Goal: Information Seeking & Learning: Learn about a topic

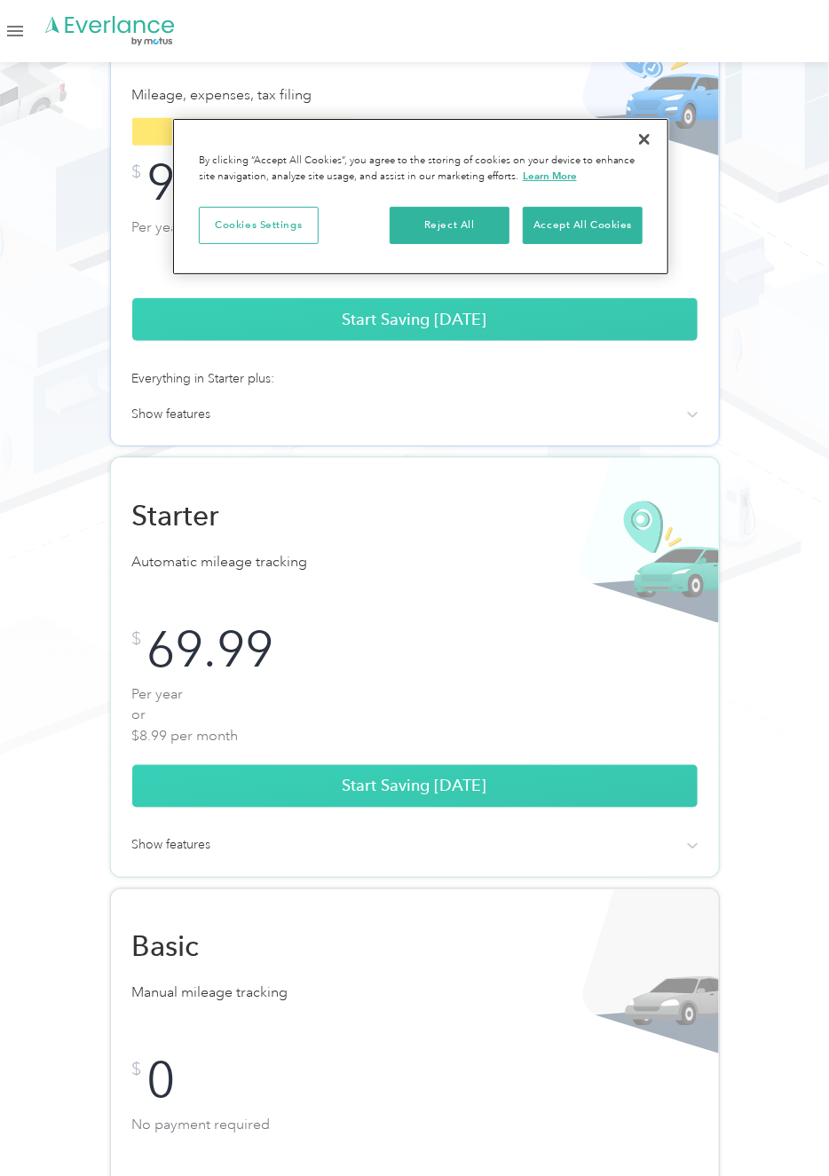
scroll to position [294, 0]
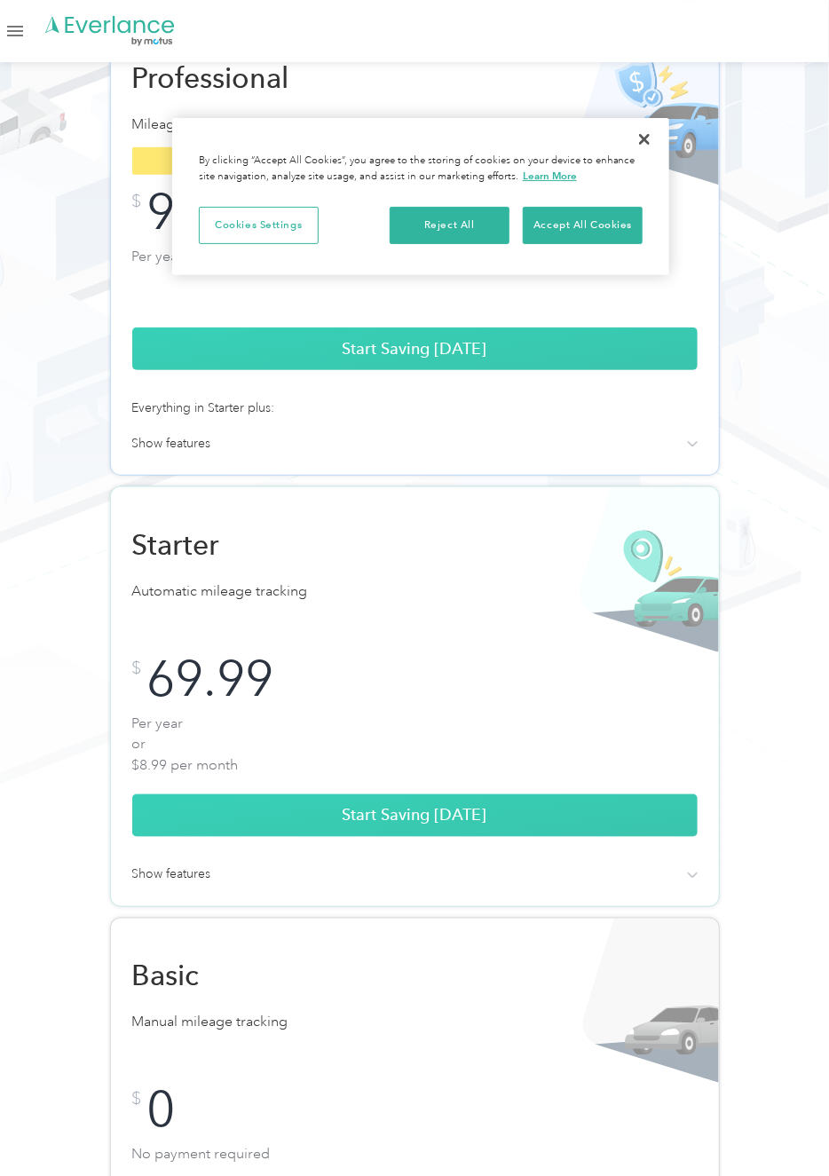
click at [696, 880] on div "Show features" at bounding box center [414, 876] width 565 height 20
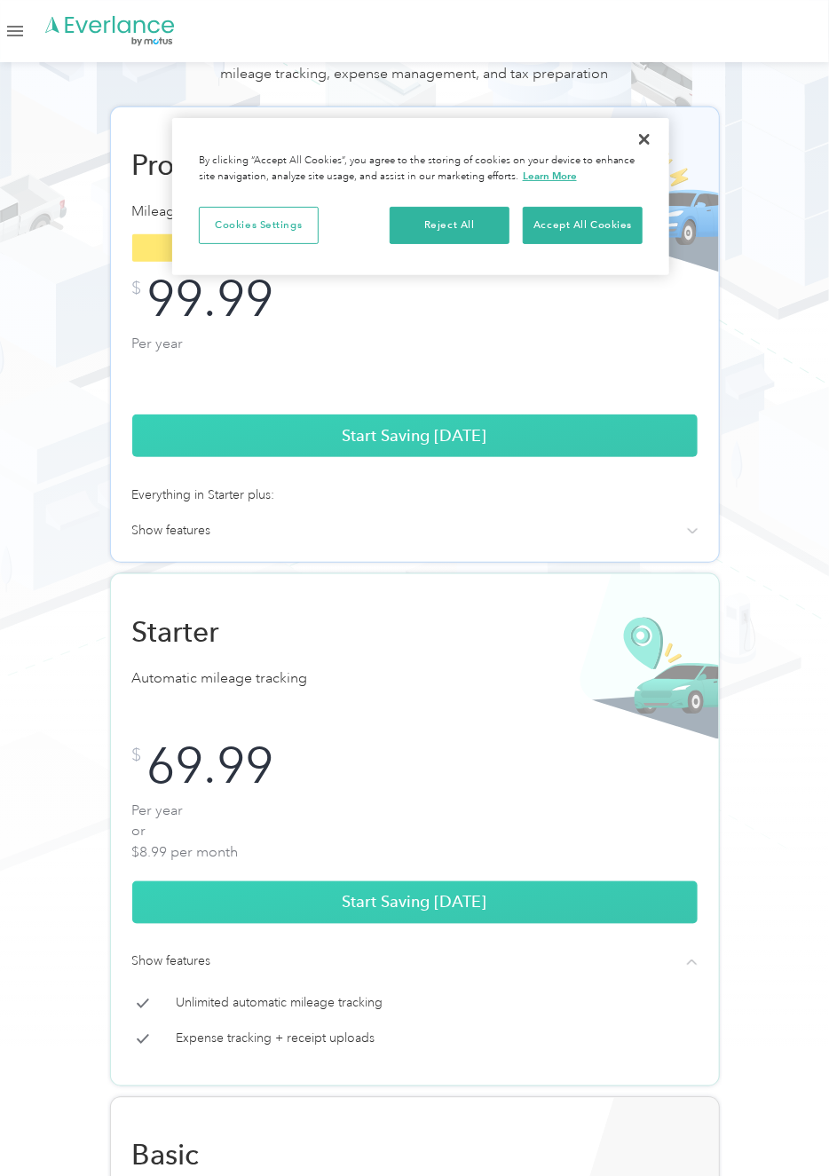
scroll to position [206, 0]
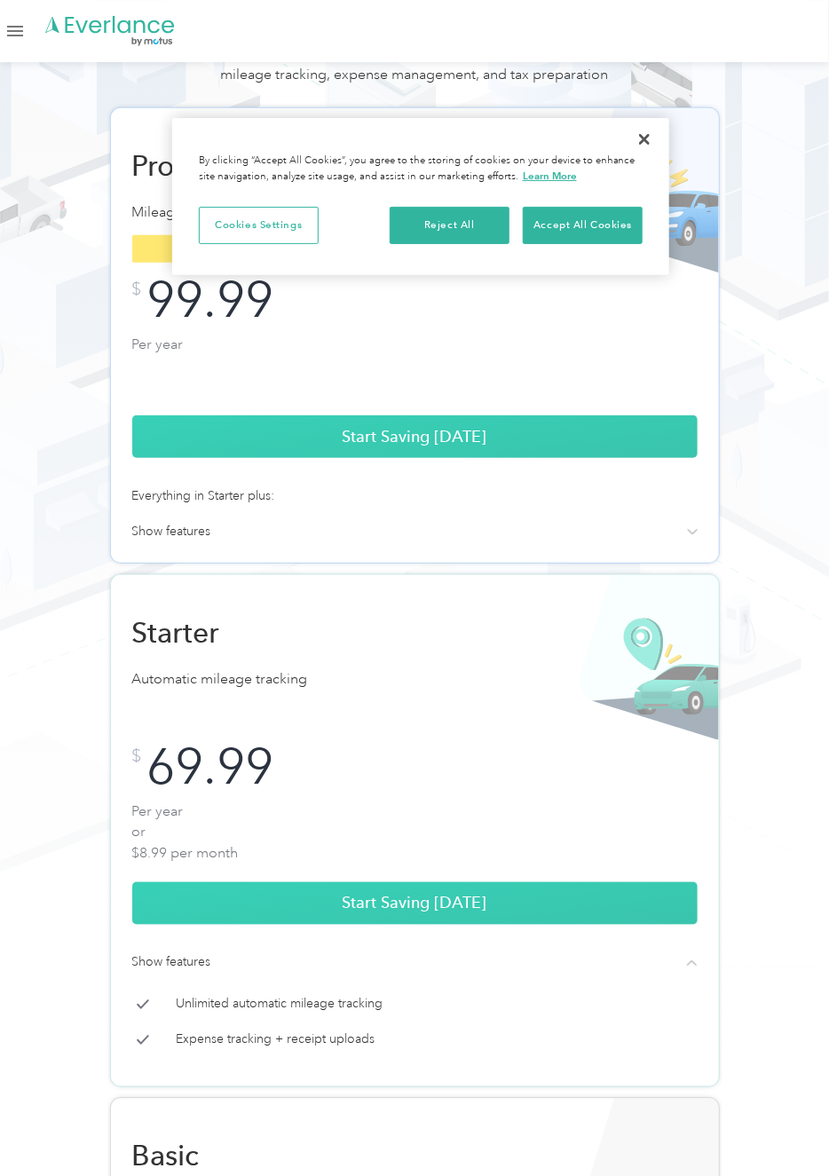
click at [692, 538] on div "Show features" at bounding box center [414, 532] width 565 height 20
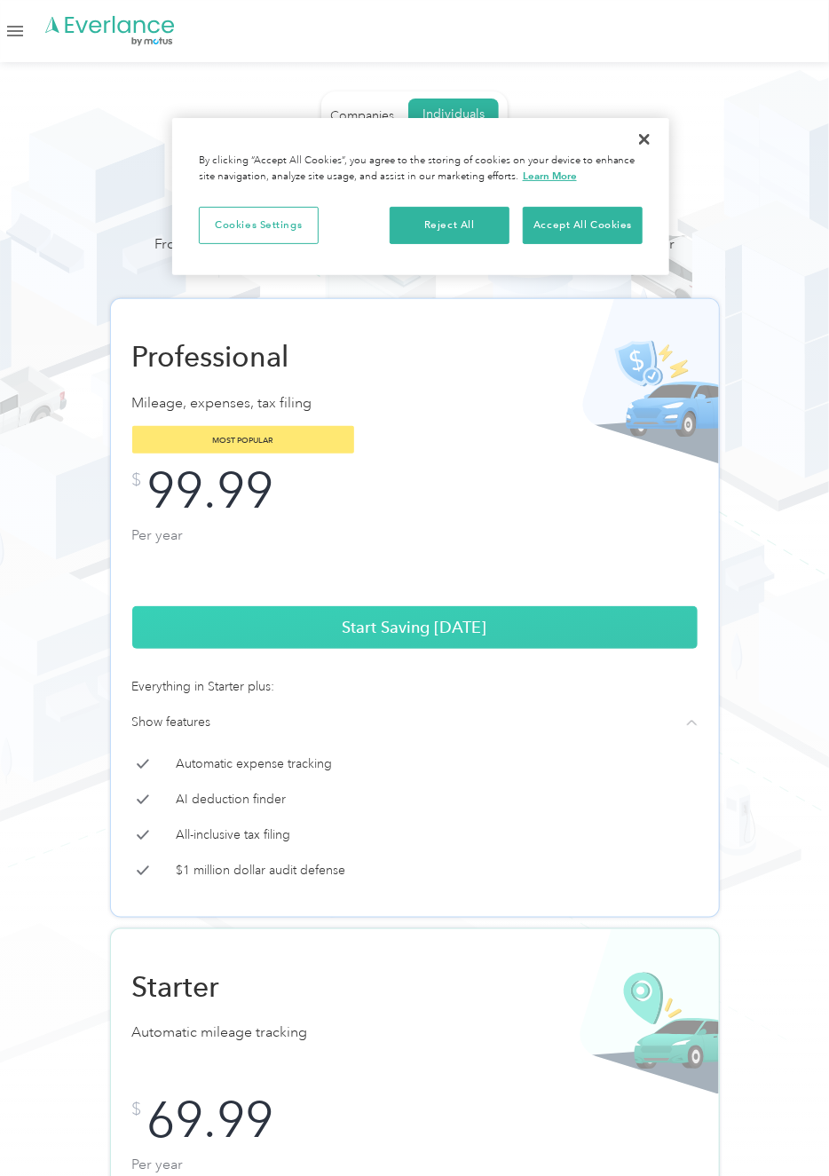
scroll to position [0, 0]
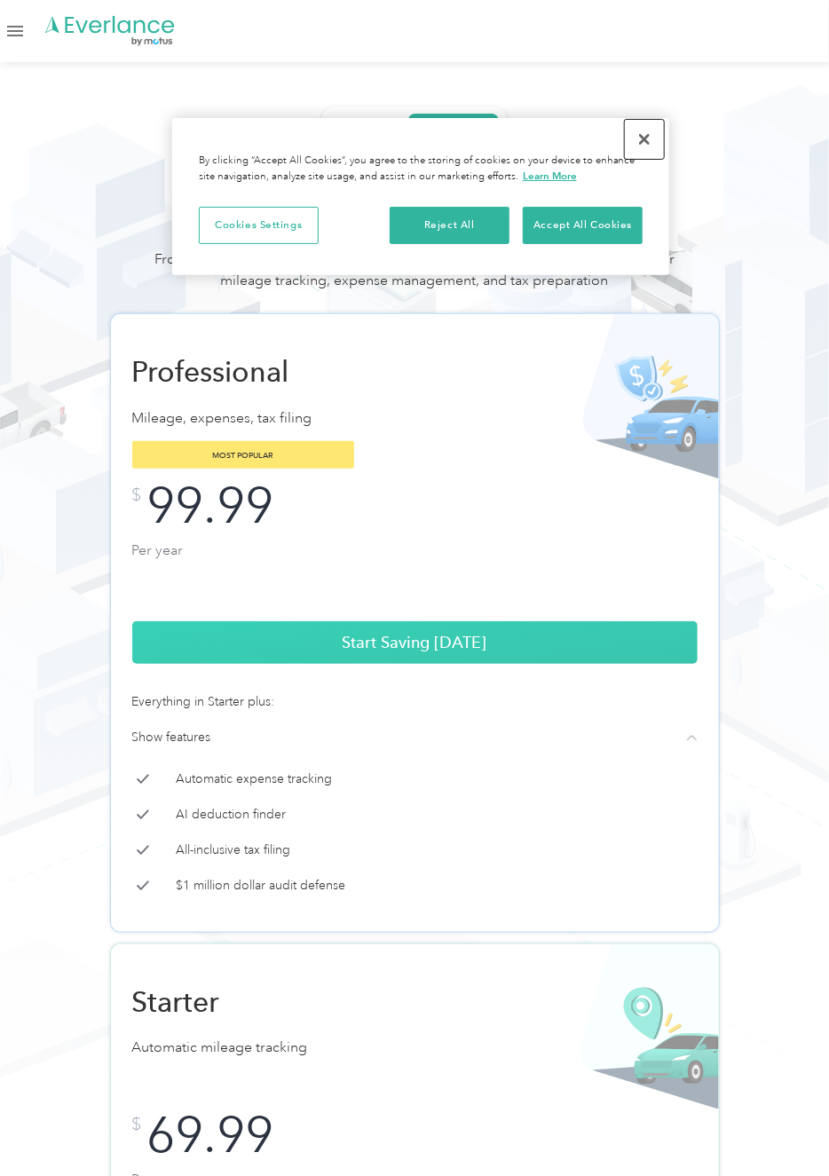
click at [644, 146] on button "Close" at bounding box center [644, 139] width 39 height 39
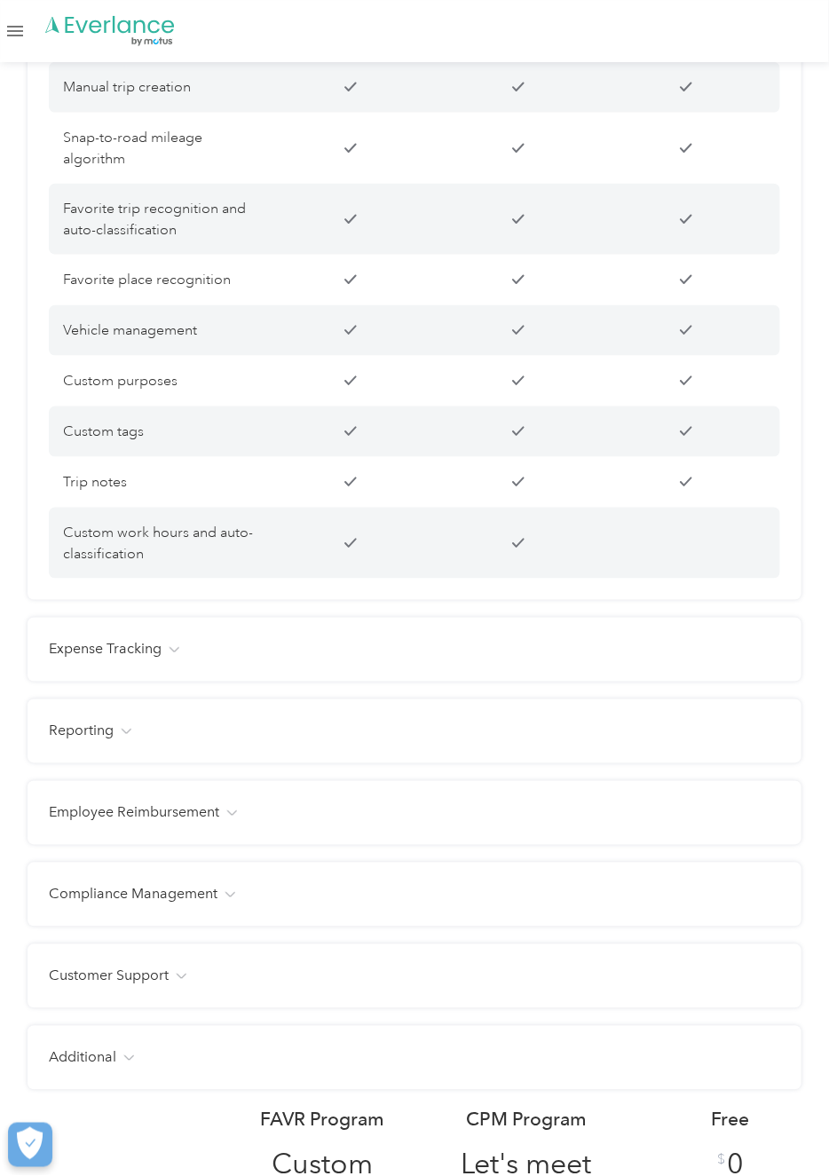
scroll to position [2526, 0]
click at [55, 652] on h4 "Expense Tracking" at bounding box center [105, 648] width 113 height 21
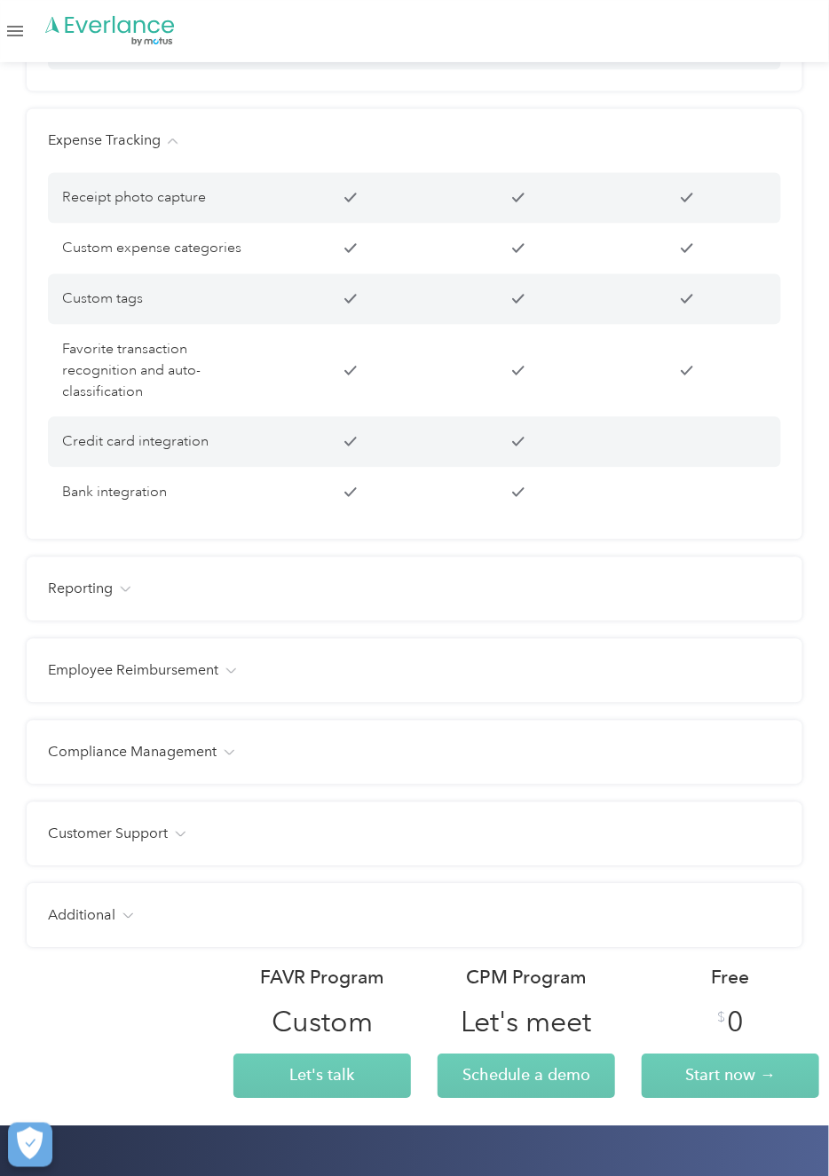
scroll to position [3016, 0]
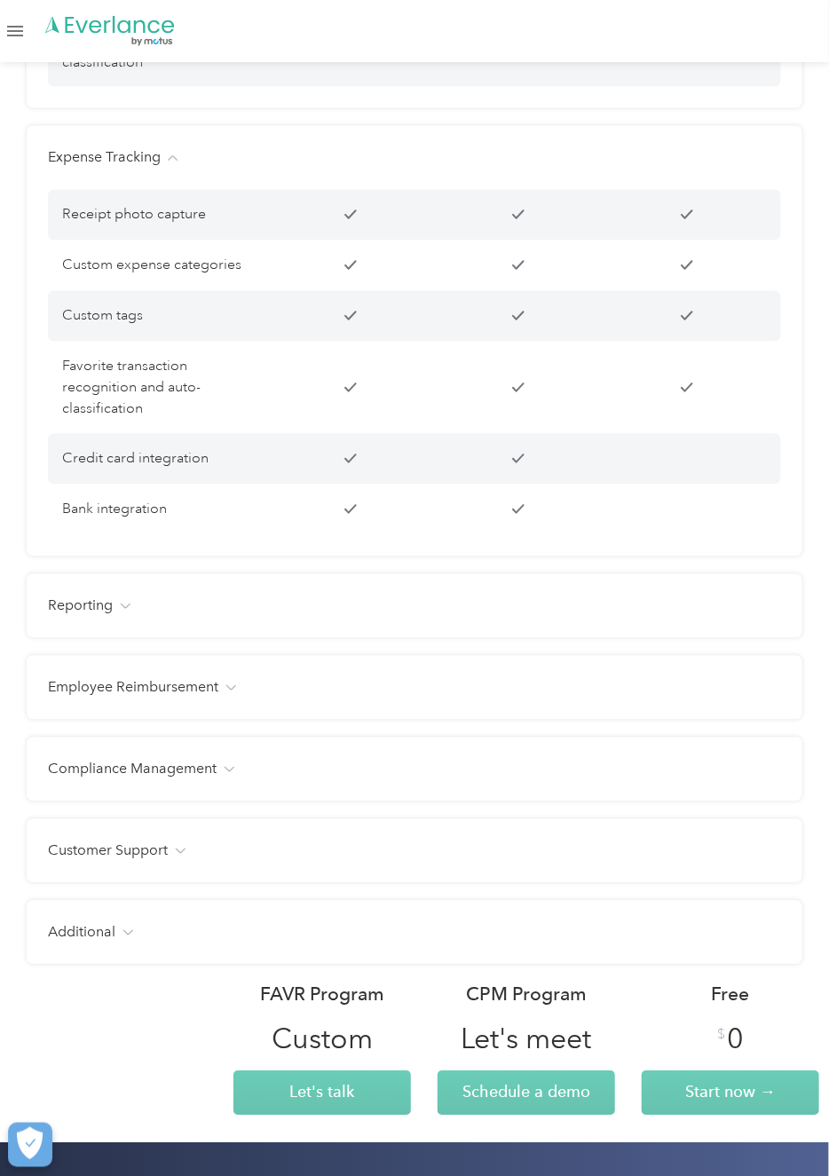
click at [103, 607] on h4 "Reporting" at bounding box center [80, 606] width 65 height 21
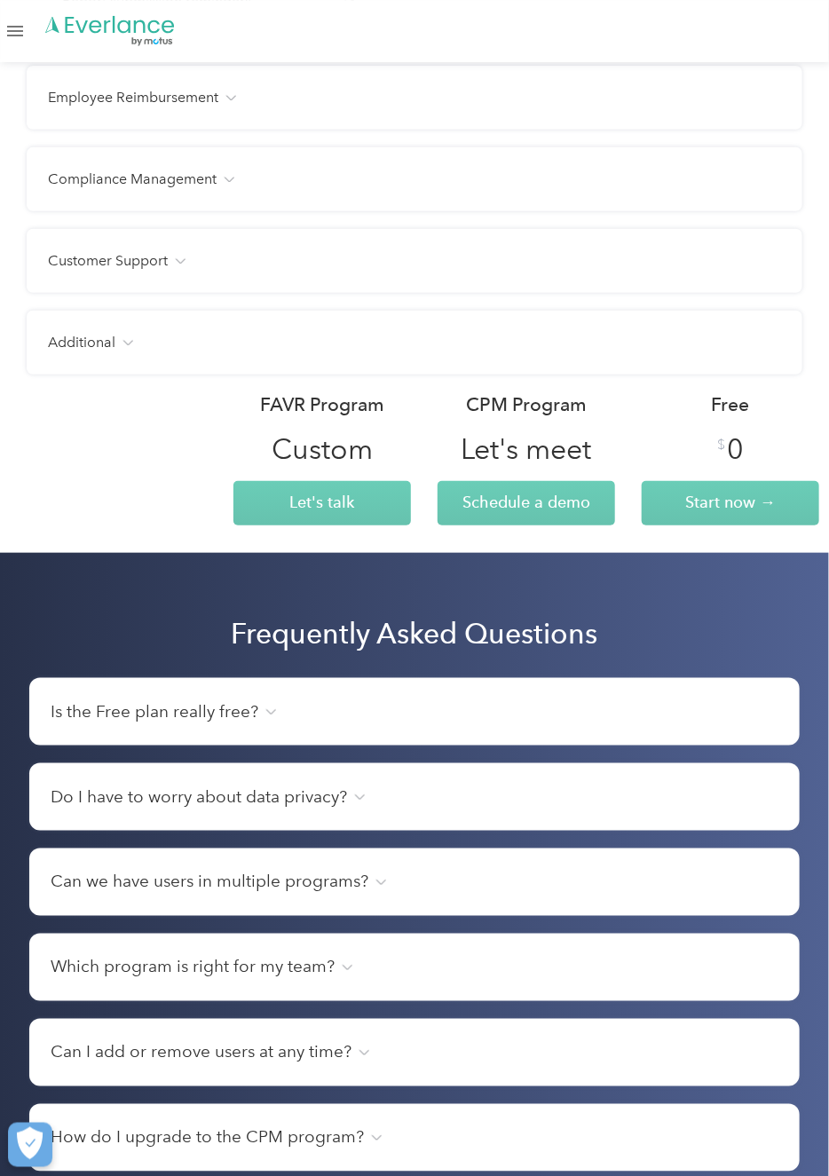
scroll to position [4330, 0]
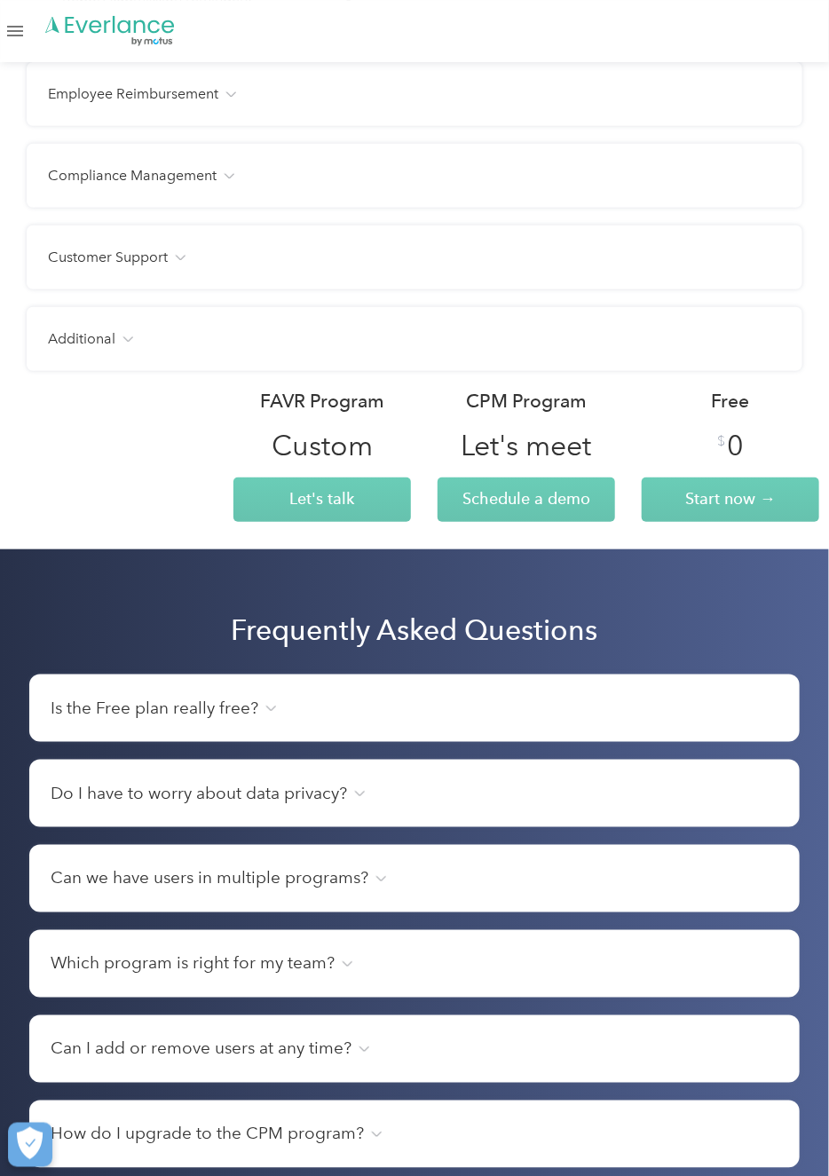
click at [75, 715] on h4 "Is the Free plan really free?" at bounding box center [155, 708] width 208 height 25
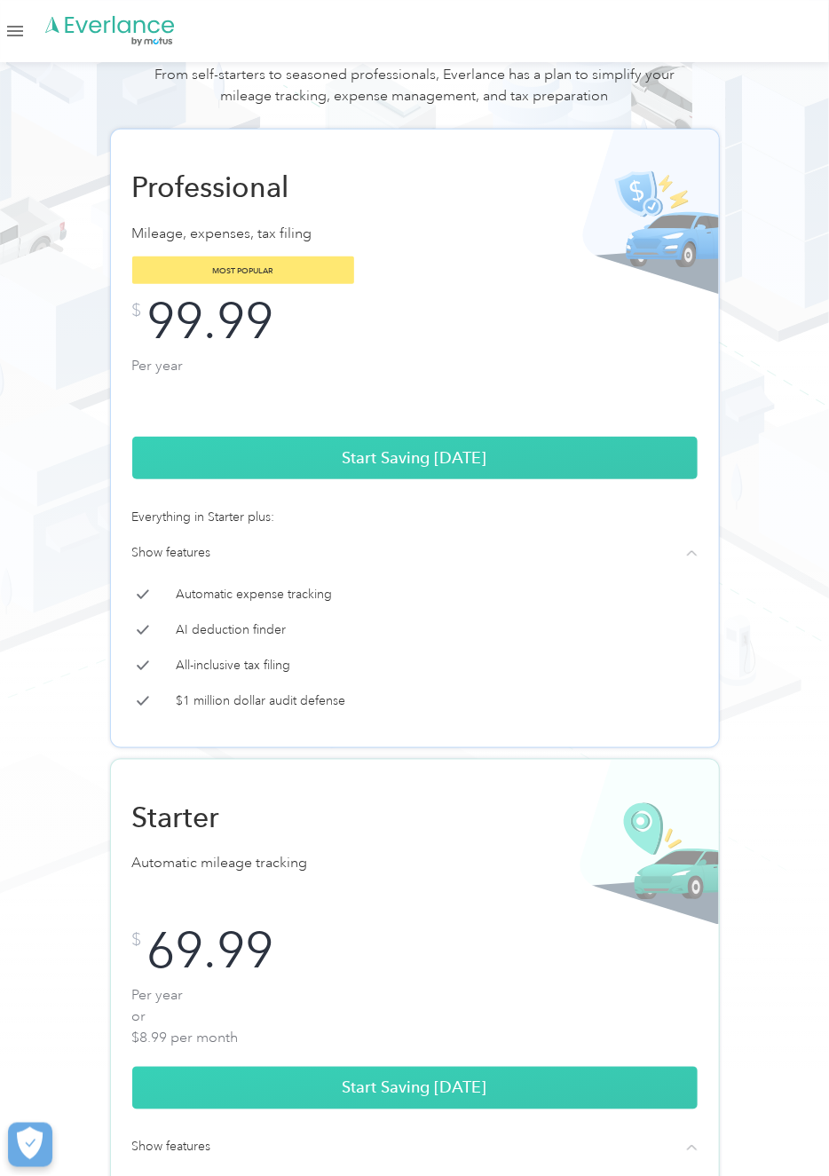
scroll to position [0, 0]
